Goal: Task Accomplishment & Management: Complete application form

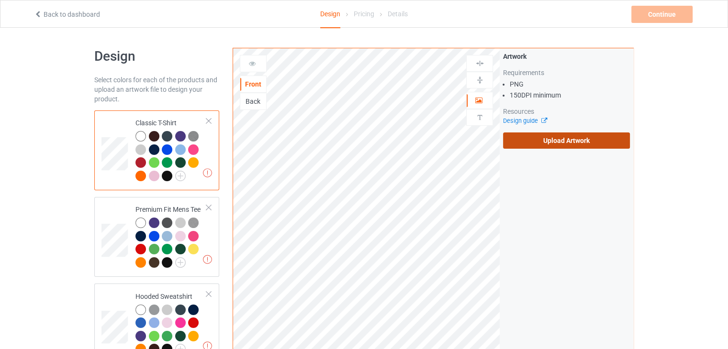
click at [559, 139] on label "Upload Artwork" at bounding box center [566, 141] width 127 height 16
click at [0, 0] on input "Upload Artwork" at bounding box center [0, 0] width 0 height 0
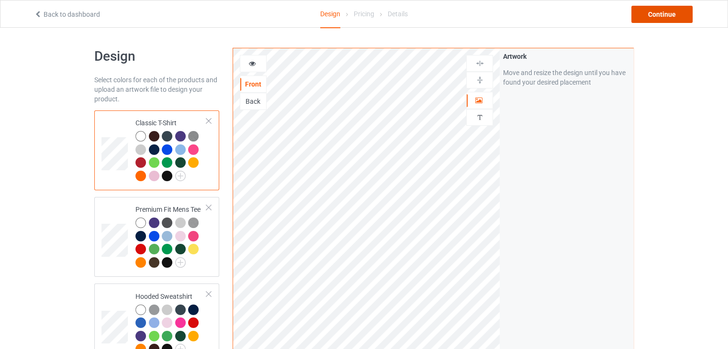
click at [655, 15] on div "Continue" at bounding box center [661, 14] width 61 height 17
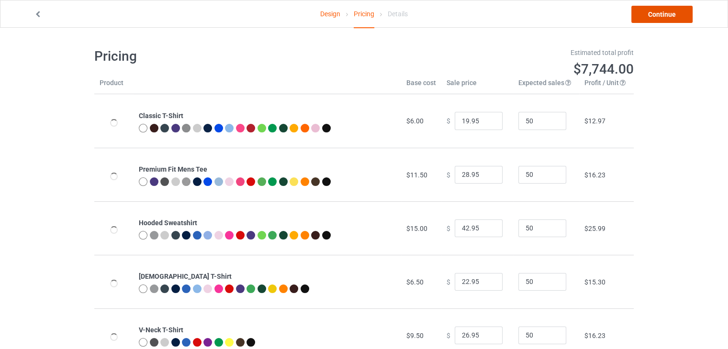
click at [647, 20] on link "Continue" at bounding box center [661, 14] width 61 height 17
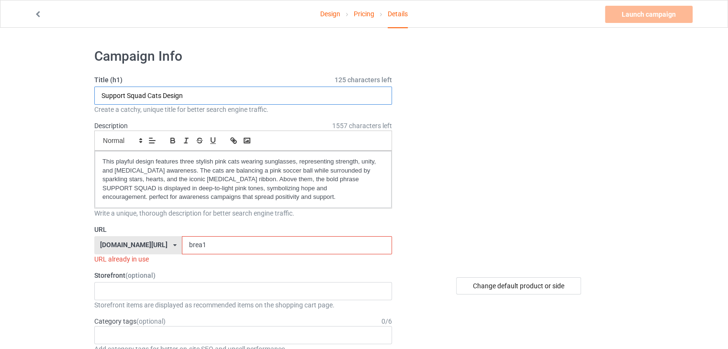
drag, startPoint x: 157, startPoint y: 96, endPoint x: 148, endPoint y: 94, distance: 8.9
click at [148, 94] on input "Support Squad Cats Design" at bounding box center [243, 96] width 298 height 18
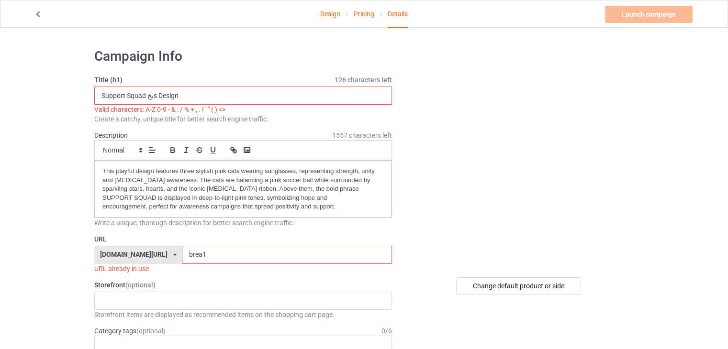
drag, startPoint x: 152, startPoint y: 95, endPoint x: 146, endPoint y: 93, distance: 6.1
click at [146, 93] on input "Support Squad بخs Design" at bounding box center [243, 96] width 298 height 18
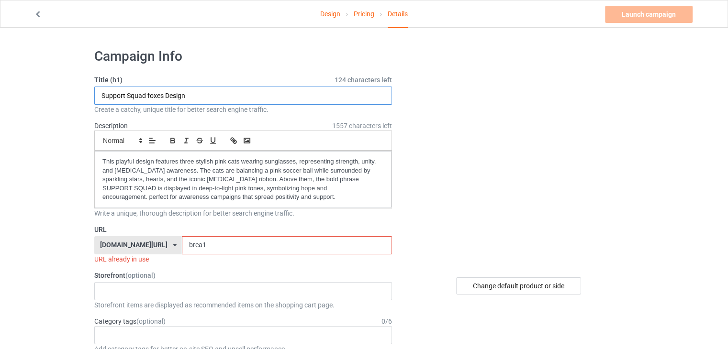
type input "Support Squad foxes Design"
click at [199, 244] on input "brea1" at bounding box center [287, 245] width 210 height 18
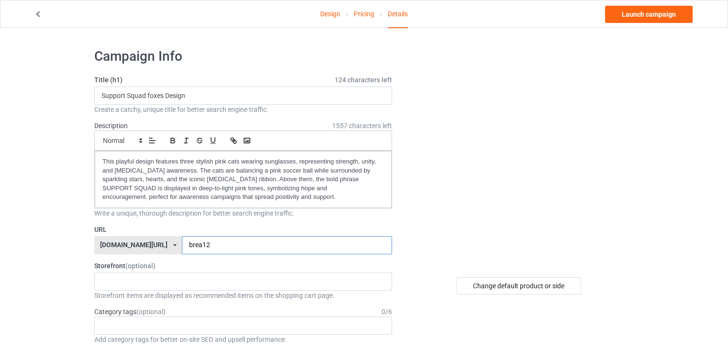
type input "brea12"
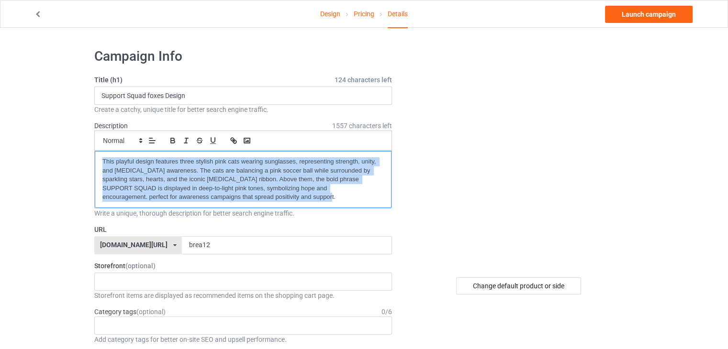
drag, startPoint x: 270, startPoint y: 200, endPoint x: 88, endPoint y: 143, distance: 191.0
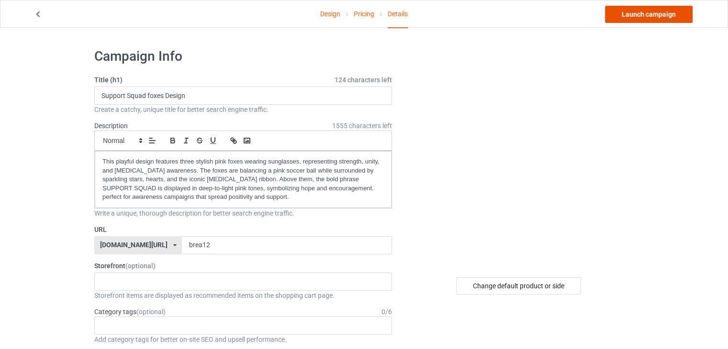
click at [636, 21] on link "Launch campaign" at bounding box center [649, 14] width 88 height 17
